Goal: Task Accomplishment & Management: Manage account settings

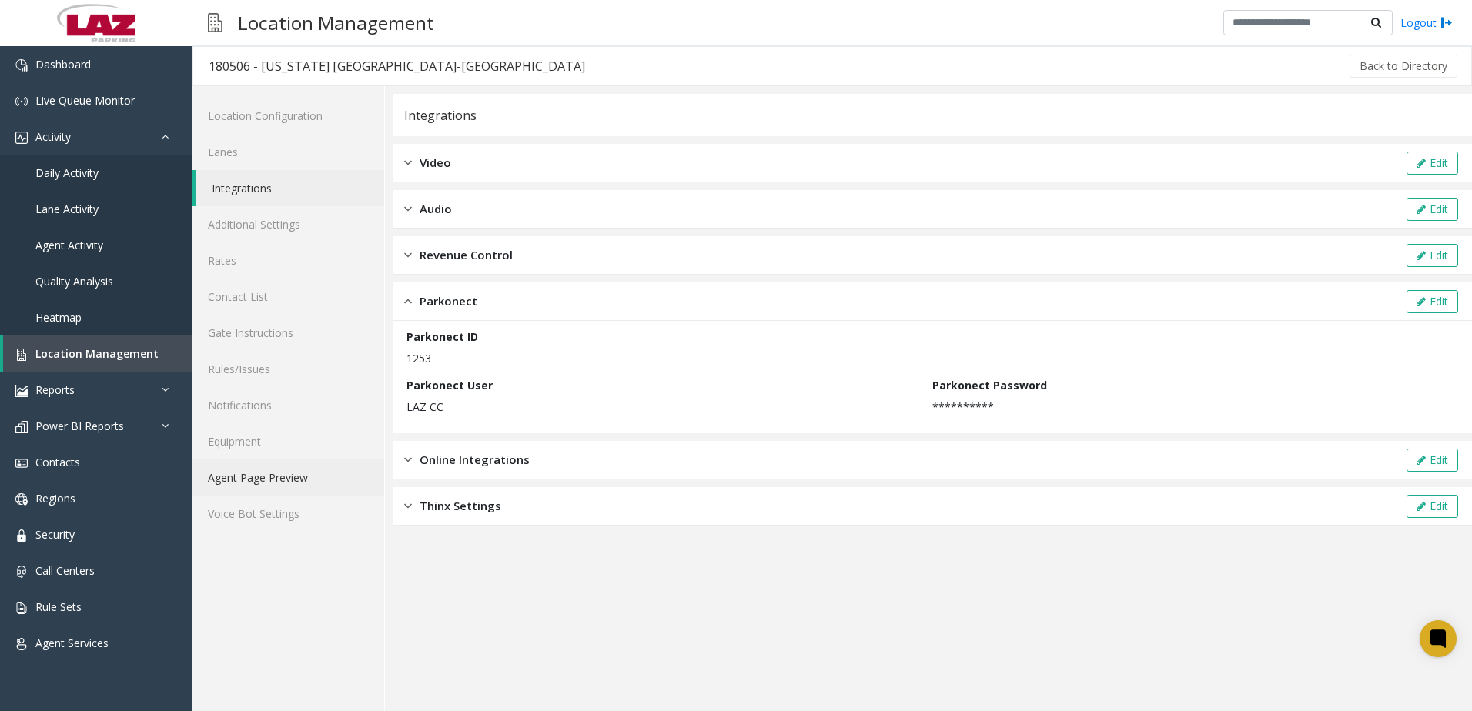
click at [284, 473] on link "Agent Page Preview" at bounding box center [288, 478] width 192 height 36
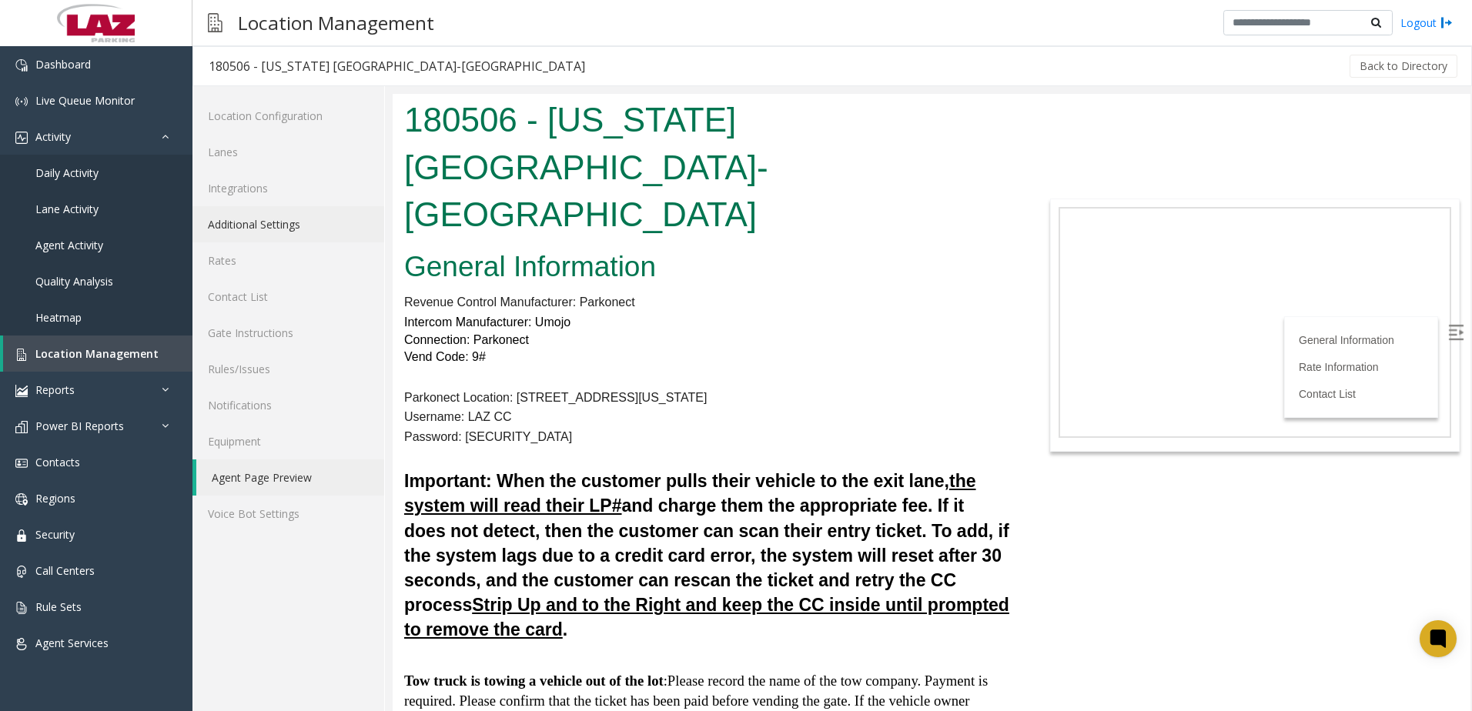
click at [283, 227] on link "Additional Settings" at bounding box center [288, 224] width 192 height 36
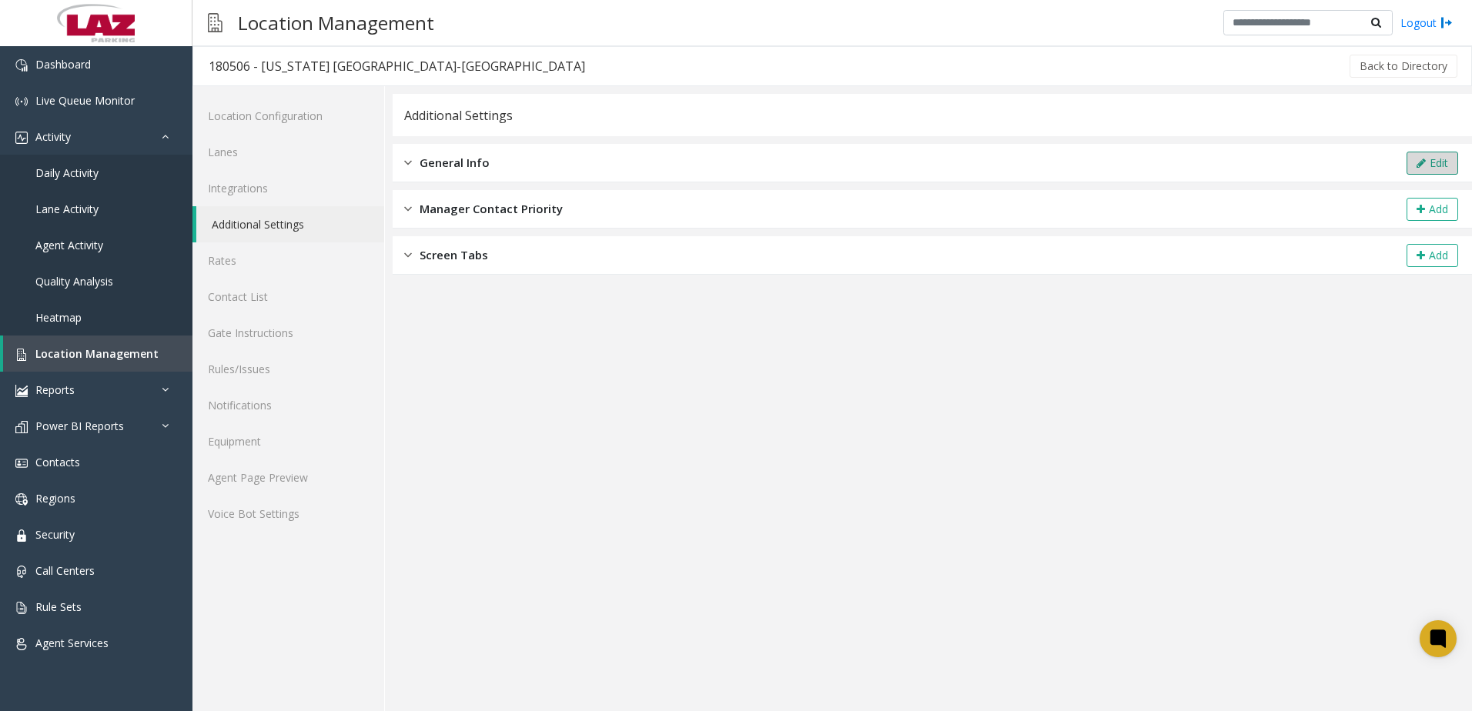
click at [1422, 167] on icon at bounding box center [1421, 163] width 9 height 11
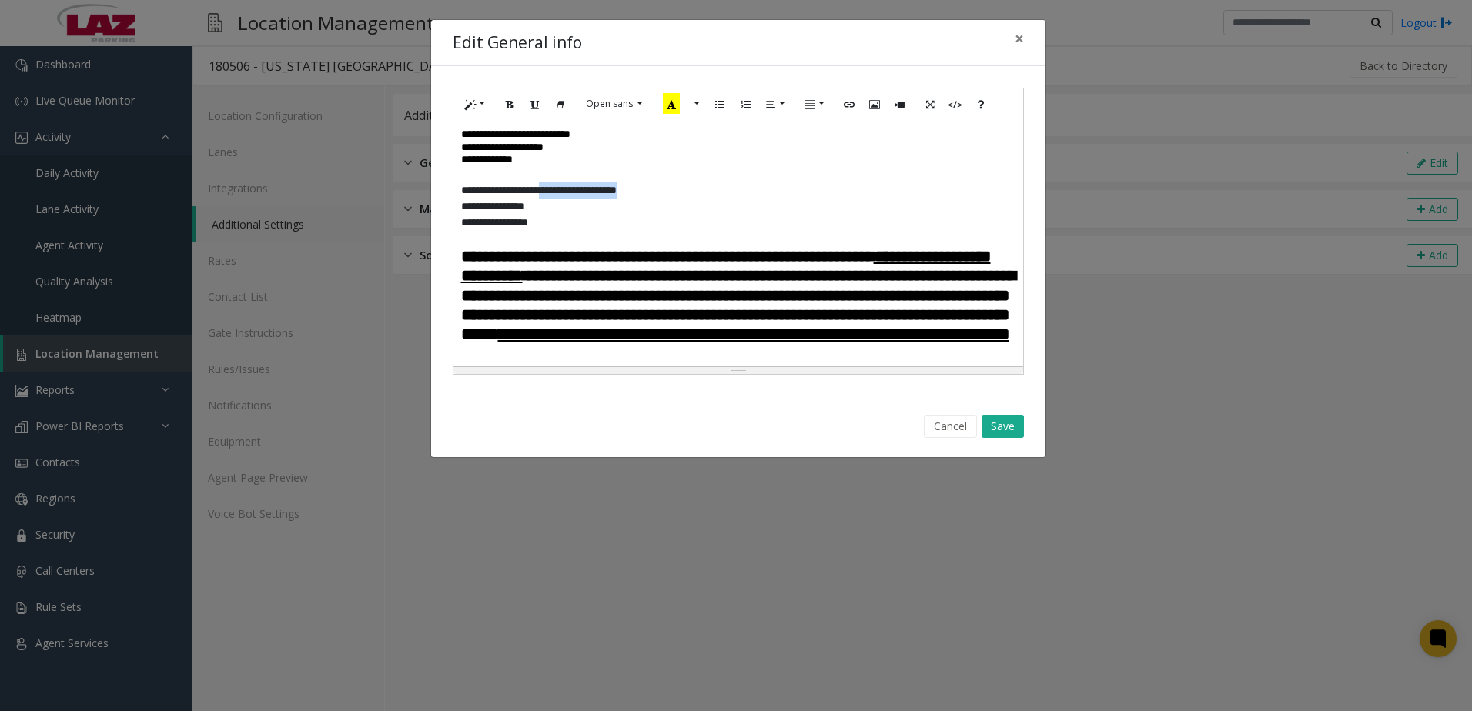
drag, startPoint x: 562, startPoint y: 194, endPoint x: 704, endPoint y: 189, distance: 141.7
click at [704, 189] on p "**********" at bounding box center [732, 190] width 543 height 16
click at [997, 427] on button "Save" at bounding box center [1003, 426] width 42 height 23
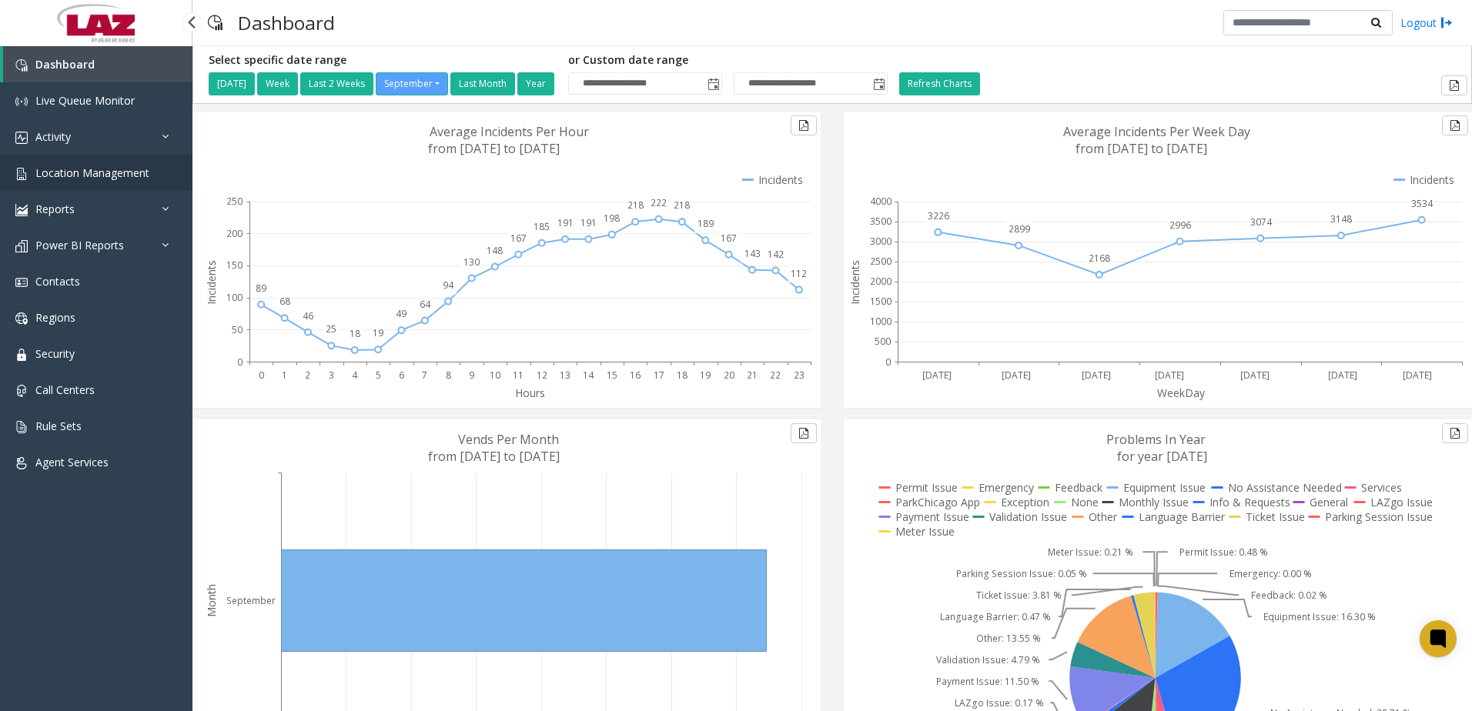
click at [73, 175] on span "Location Management" at bounding box center [92, 173] width 114 height 15
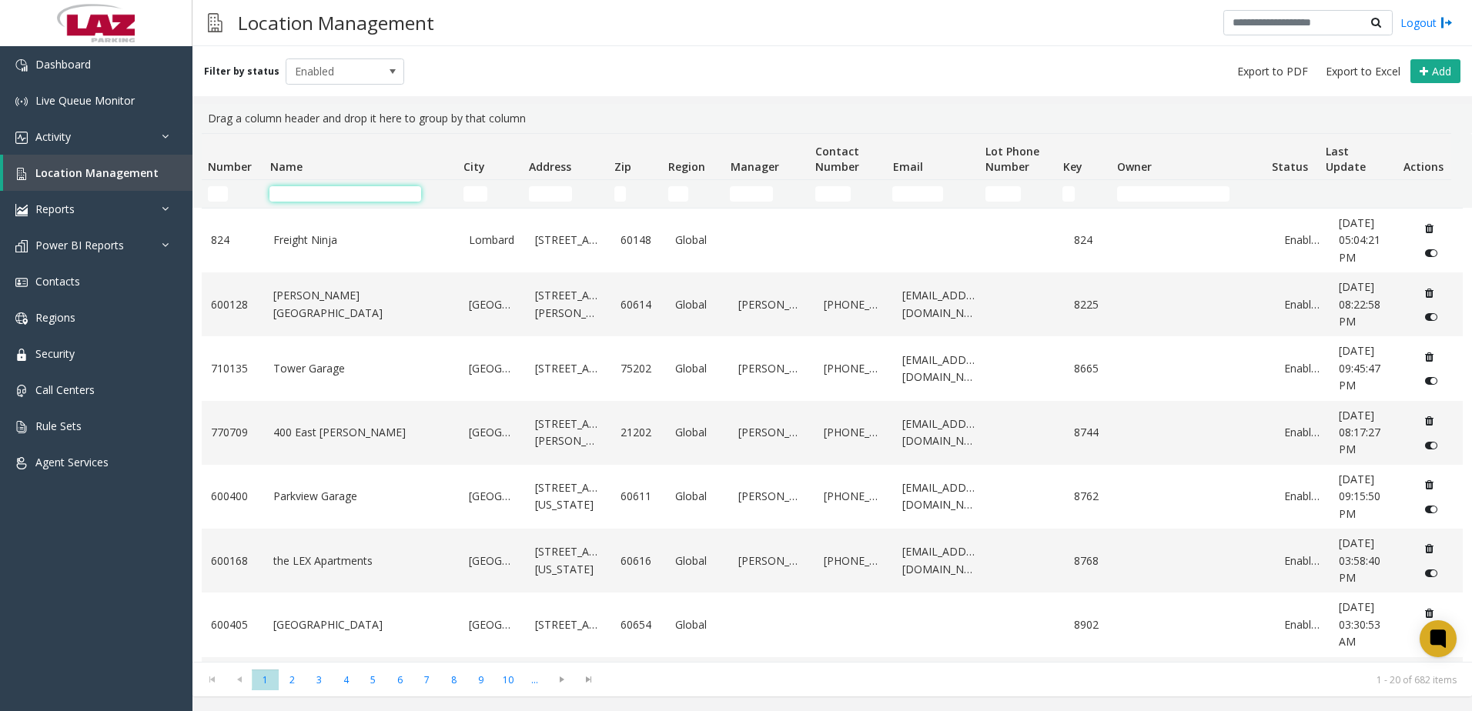
click at [336, 192] on input "Name Filter" at bounding box center [345, 193] width 152 height 15
click at [213, 196] on input "Number Filter" at bounding box center [218, 193] width 20 height 15
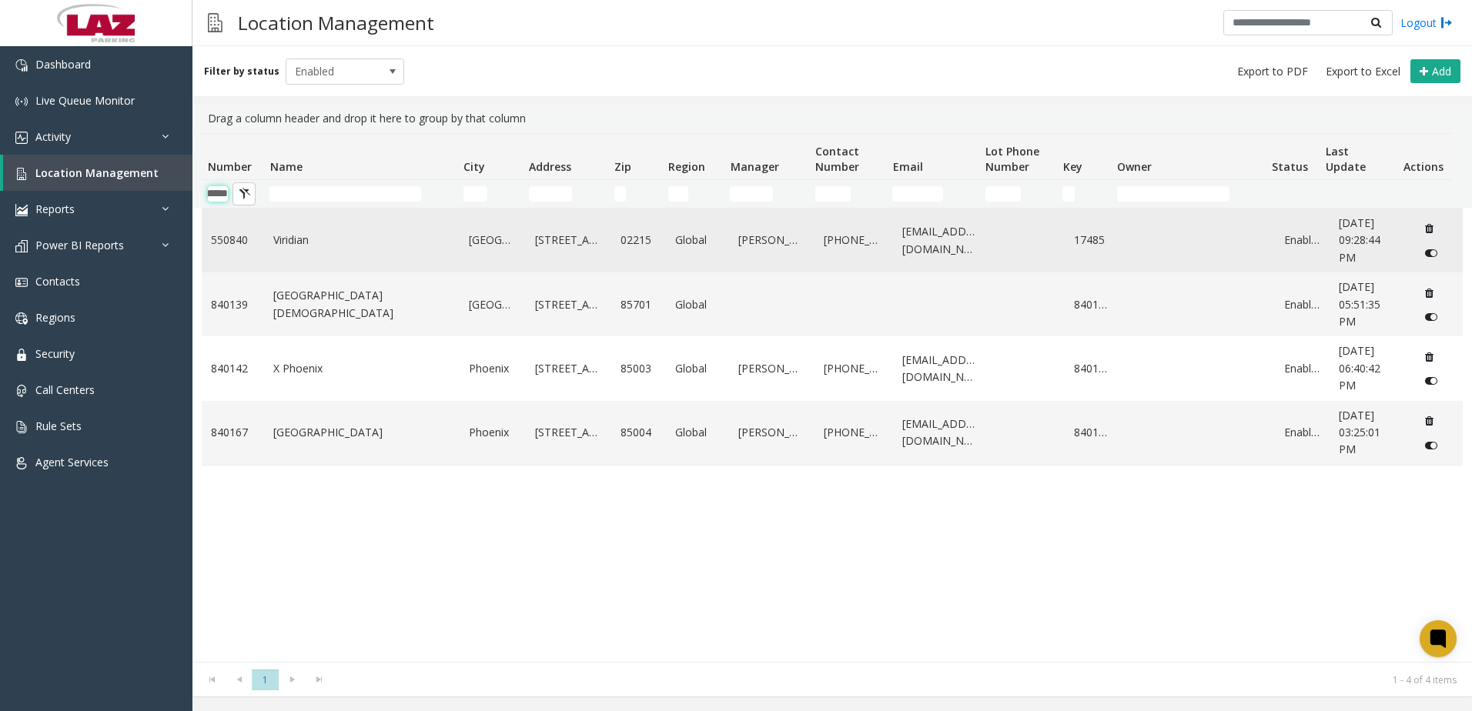
scroll to position [0, 25]
type input "******"
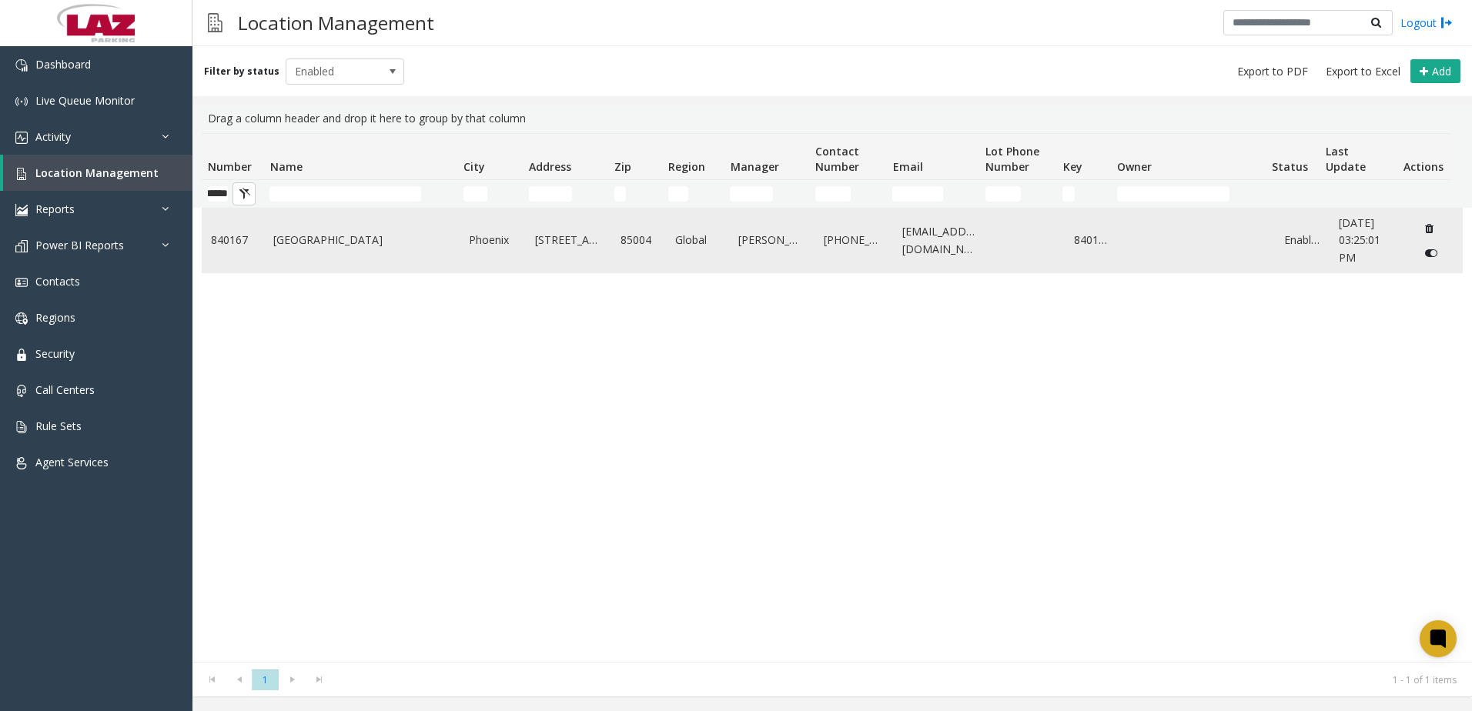
click at [443, 243] on link "Central Station" at bounding box center [361, 240] width 177 height 17
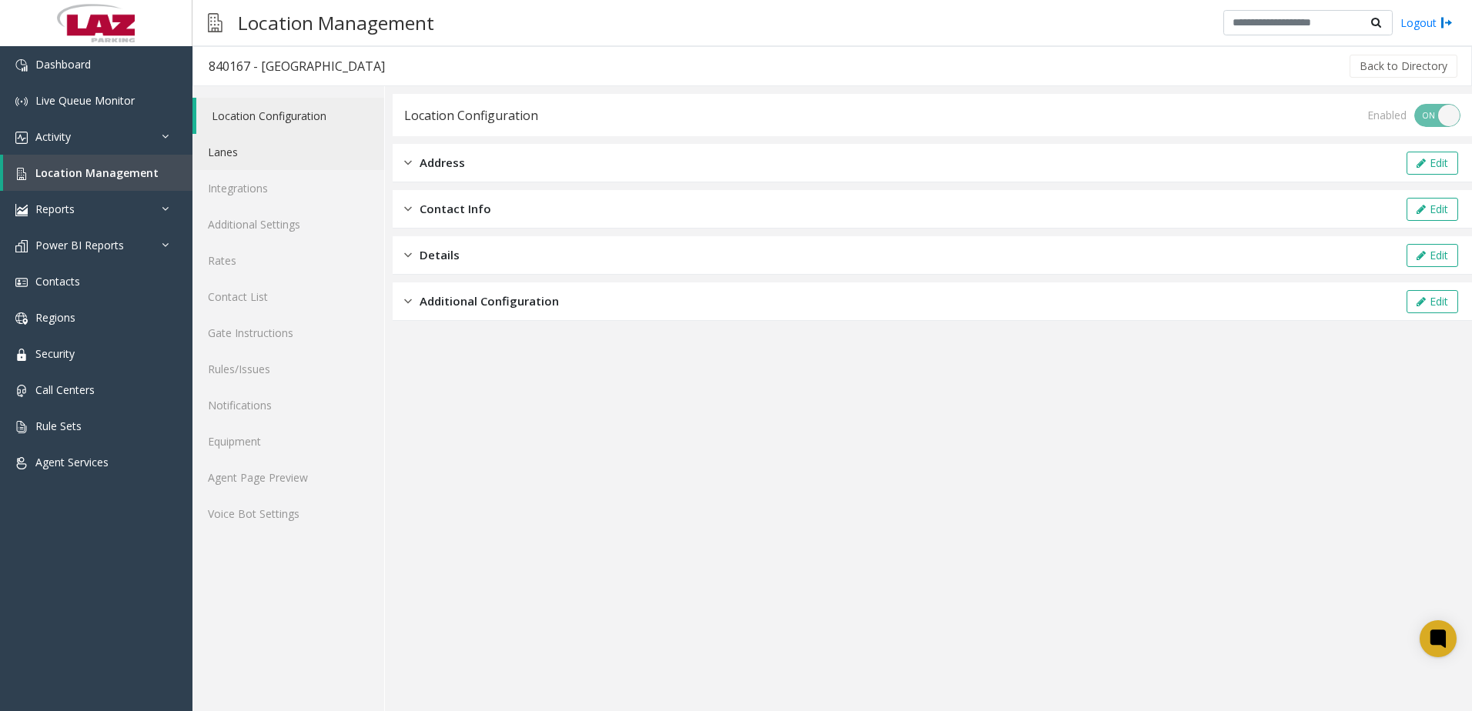
click at [253, 155] on link "Lanes" at bounding box center [288, 152] width 192 height 36
